Goal: Information Seeking & Learning: Learn about a topic

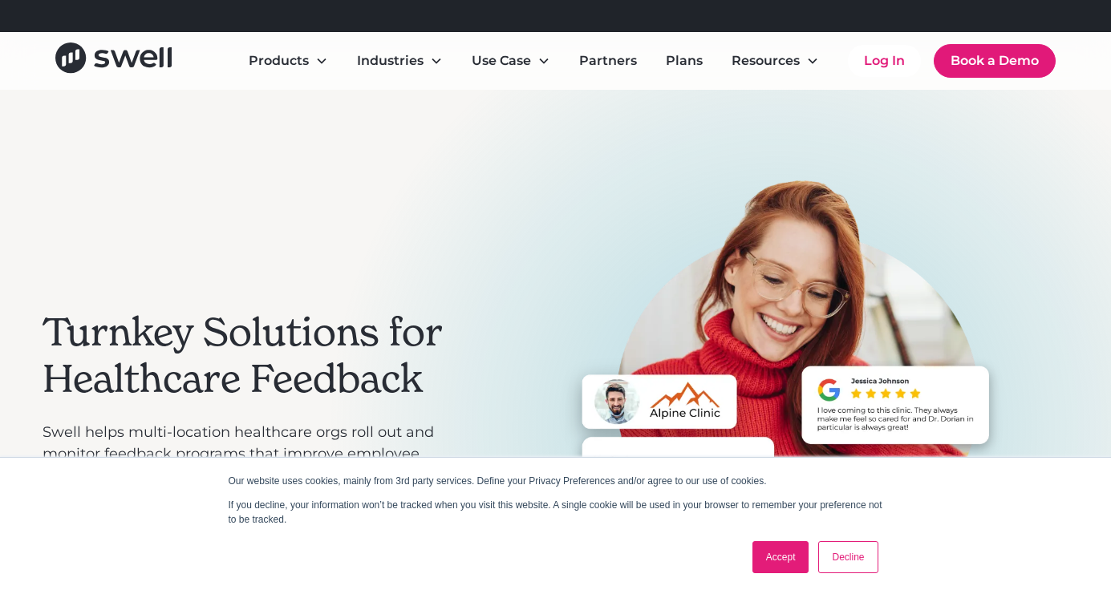
click at [791, 565] on link "Accept" at bounding box center [781, 558] width 57 height 32
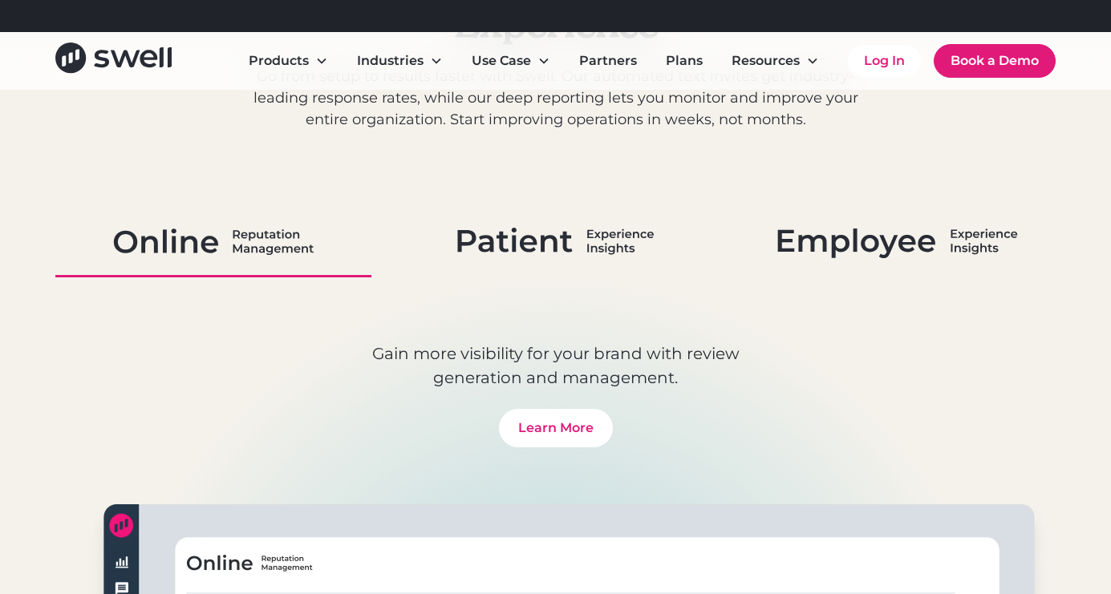
scroll to position [931, 0]
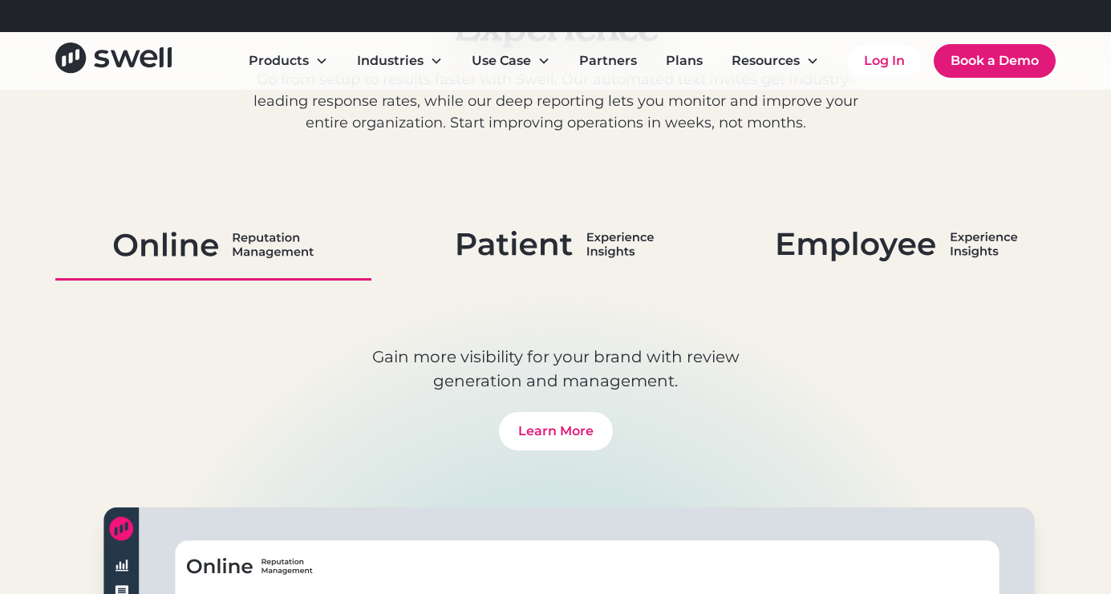
click at [880, 261] on img at bounding box center [897, 245] width 240 height 42
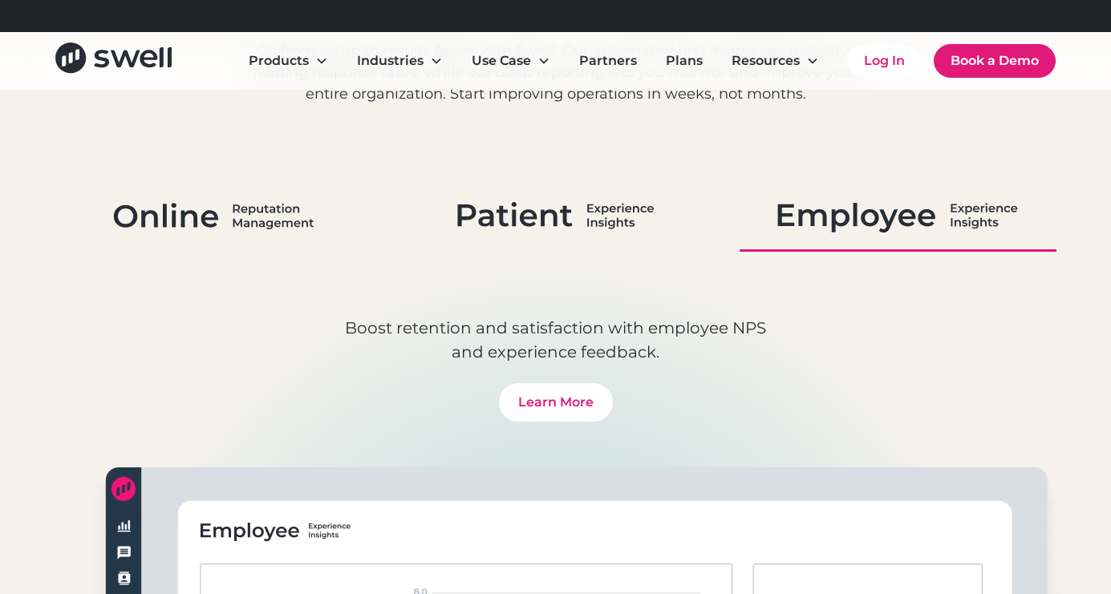
scroll to position [932, 0]
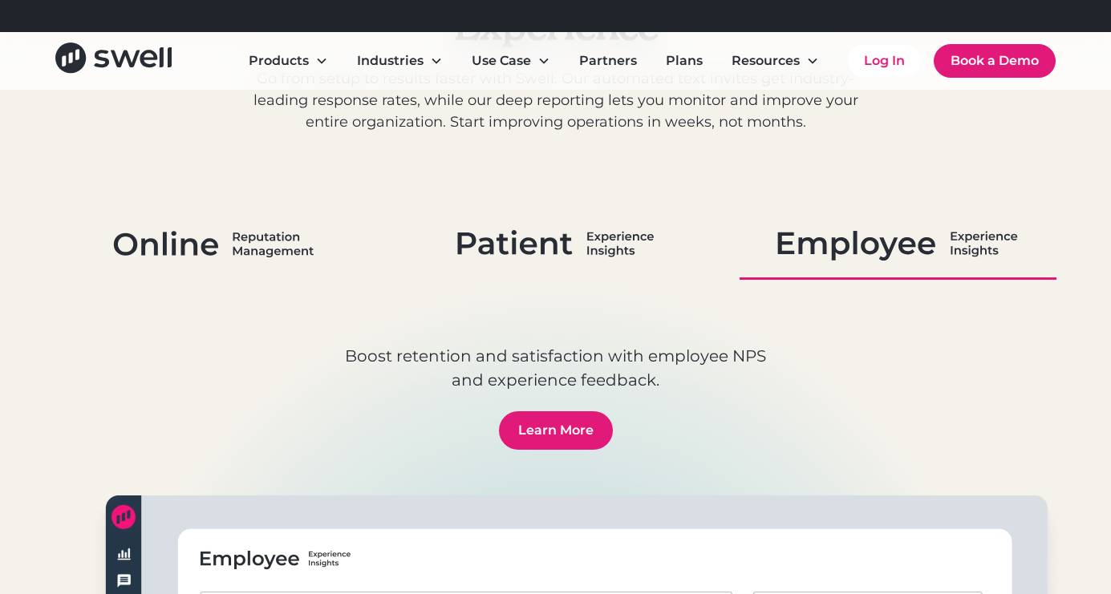
click at [580, 440] on link "Learn More" at bounding box center [556, 431] width 114 height 39
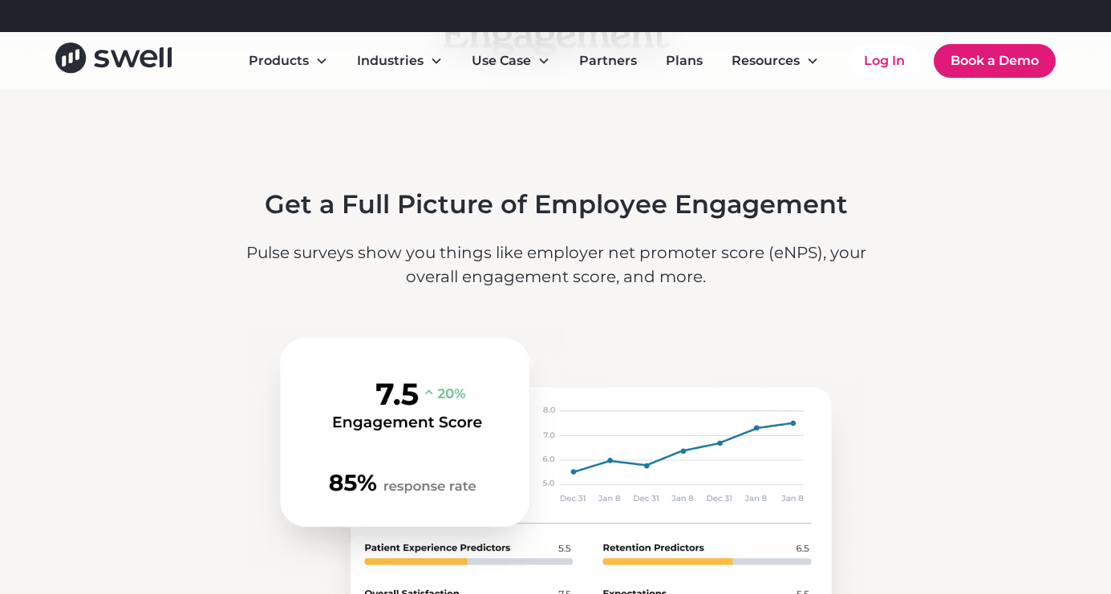
scroll to position [1537, 0]
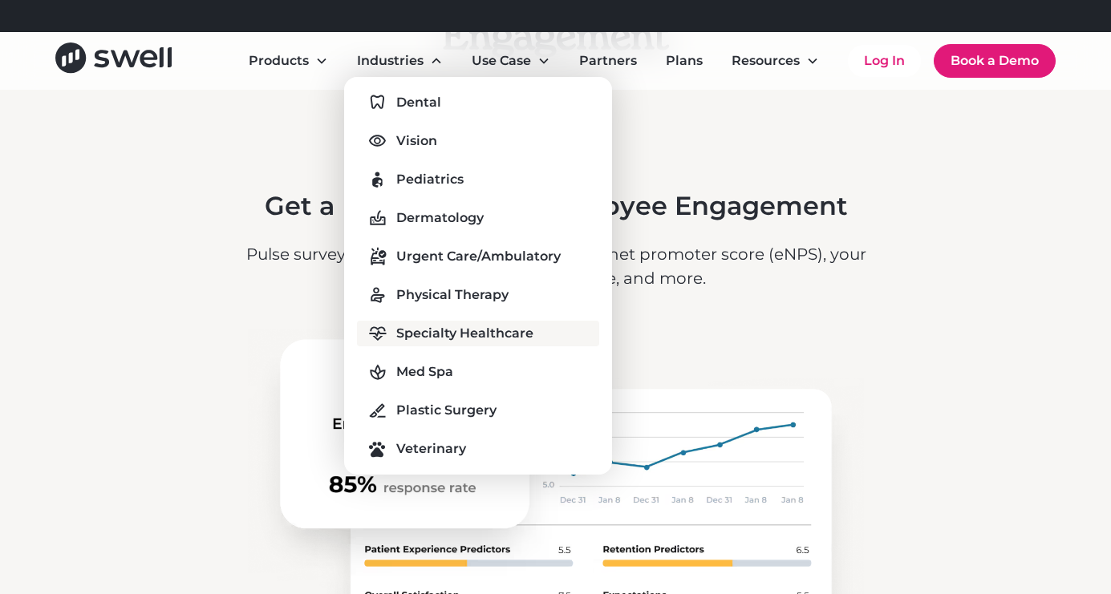
click at [513, 338] on div "Specialty Healthcare" at bounding box center [464, 333] width 137 height 19
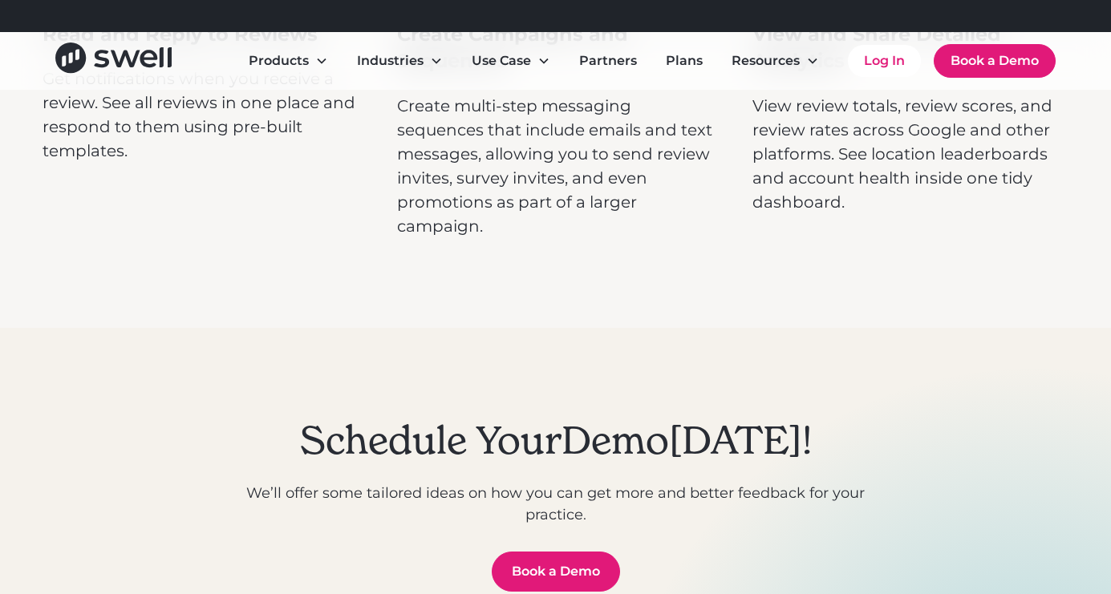
scroll to position [5601, 0]
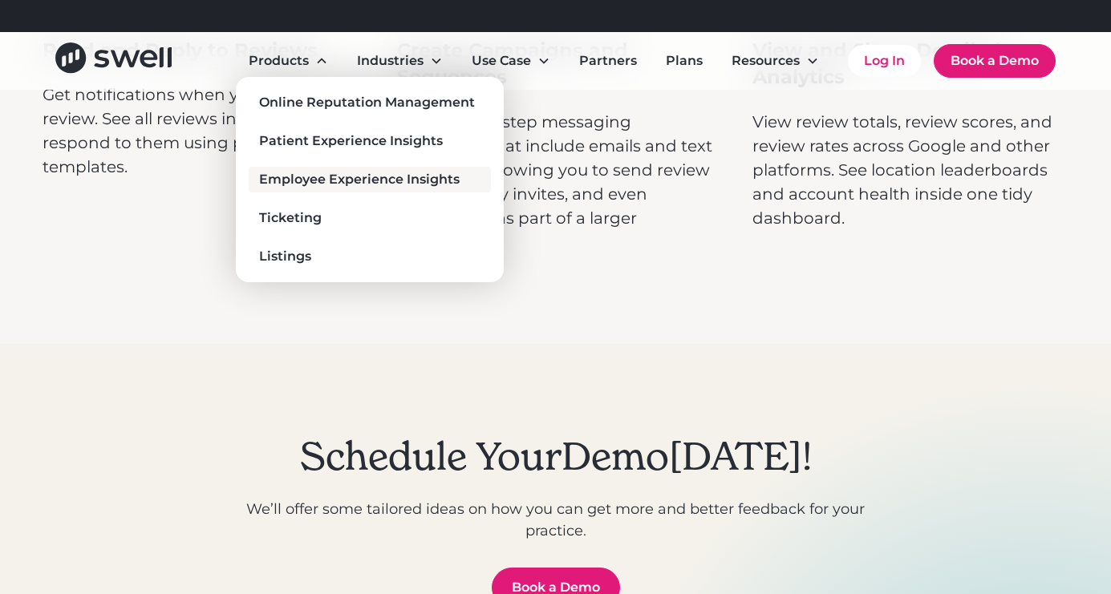
click at [366, 176] on div "Employee Experience Insights" at bounding box center [359, 179] width 201 height 19
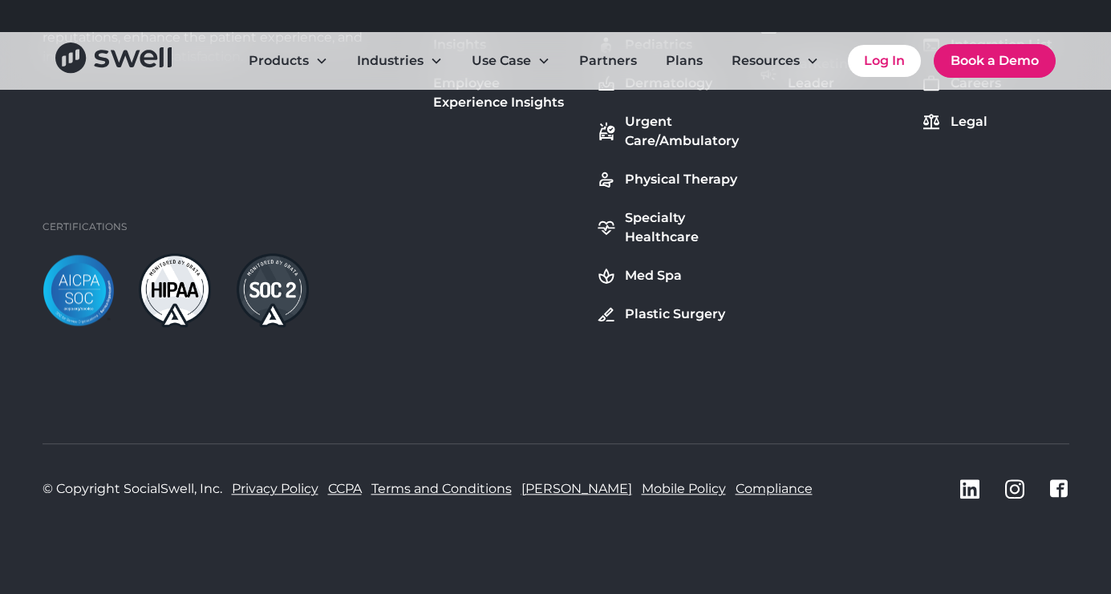
scroll to position [9382, 0]
